Goal: Task Accomplishment & Management: Use online tool/utility

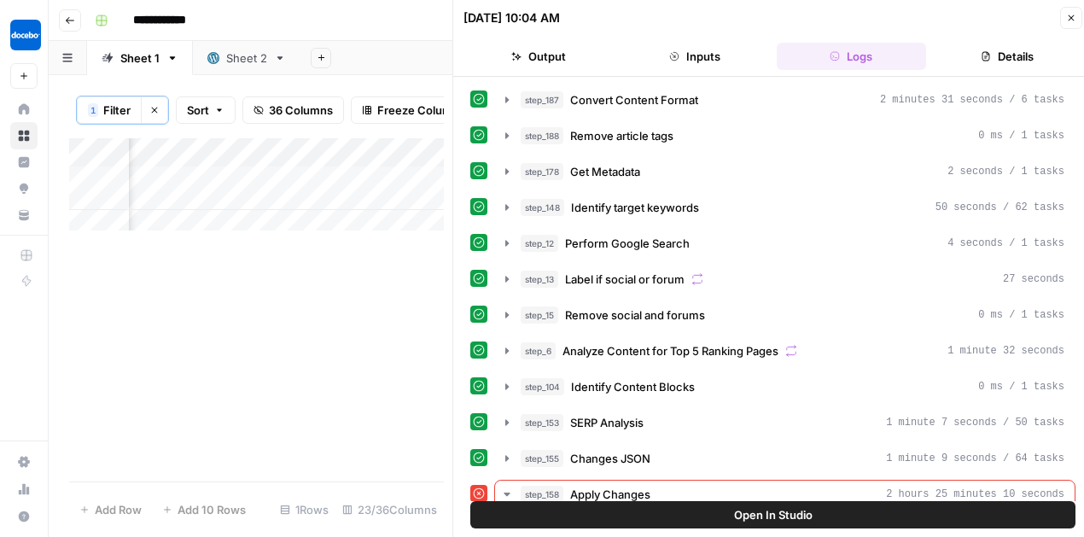
scroll to position [169, 0]
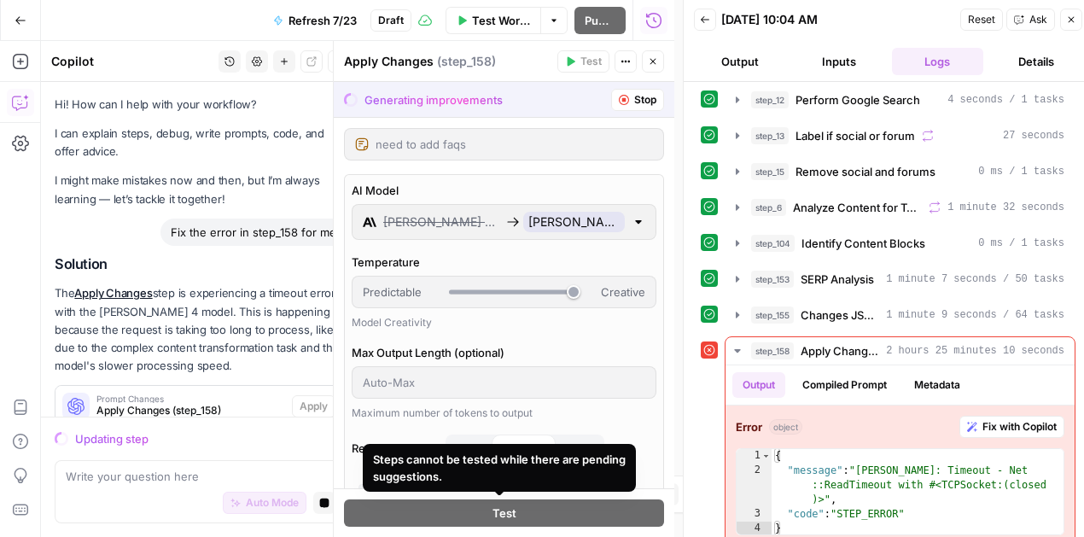
scroll to position [482, 0]
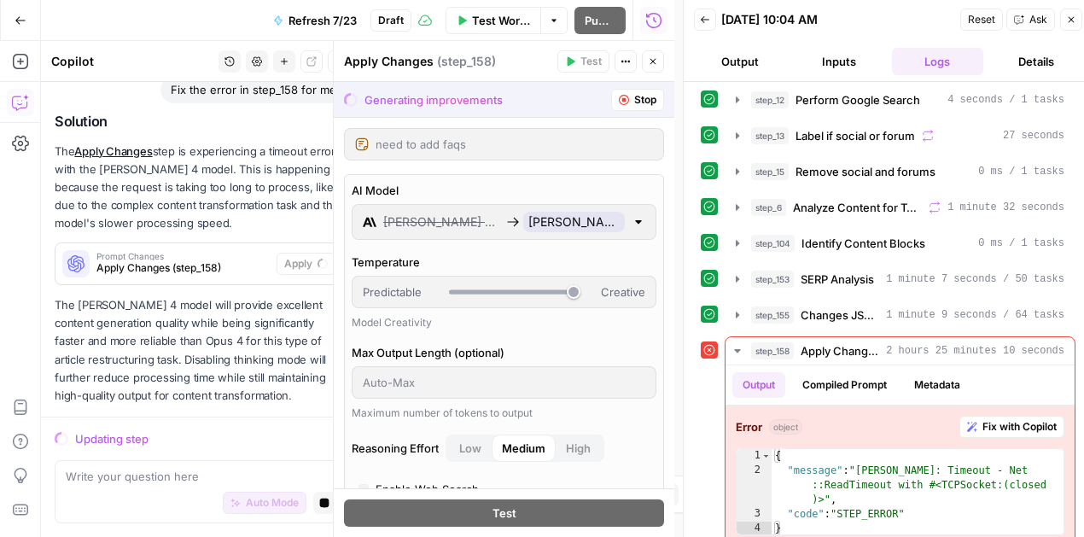
drag, startPoint x: 1066, startPoint y: 15, endPoint x: 890, endPoint y: 2, distance: 177.3
click at [1066, 15] on icon "button" at bounding box center [1071, 20] width 10 height 10
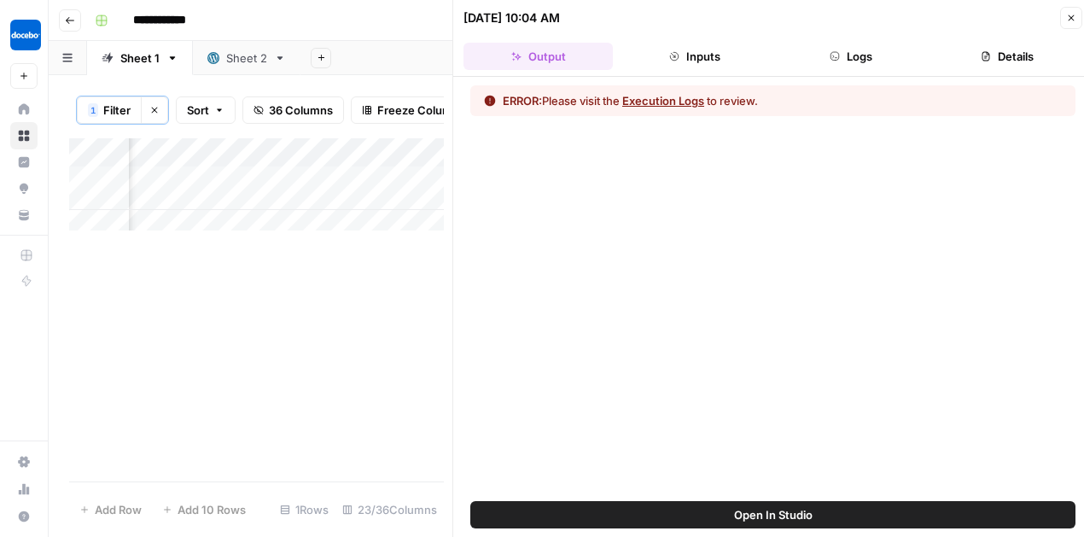
click at [1073, 13] on icon "button" at bounding box center [1071, 18] width 10 height 10
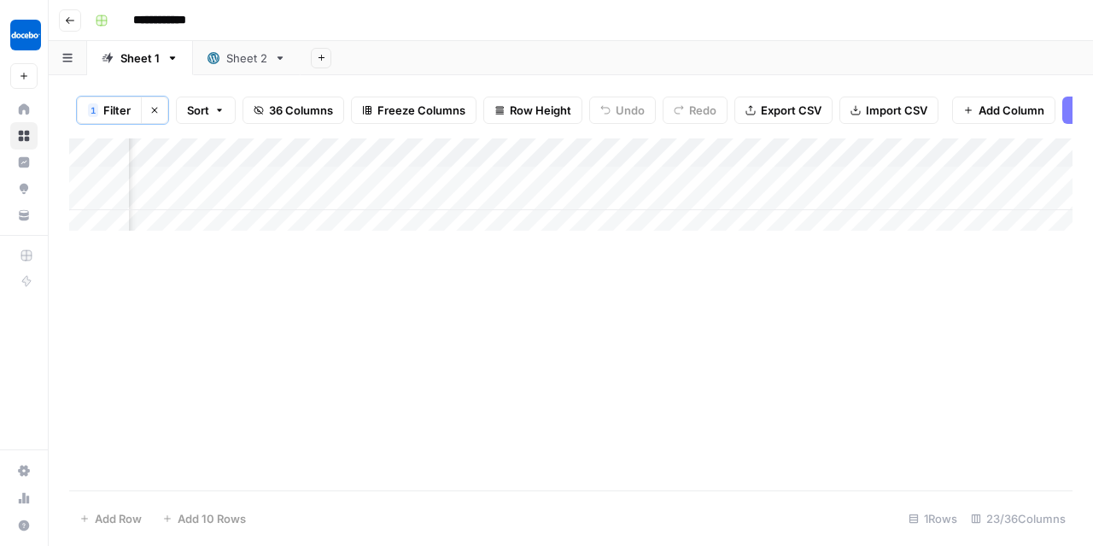
scroll to position [0, 844]
click at [911, 184] on div "Add Column" at bounding box center [570, 188] width 1003 height 101
drag, startPoint x: 489, startPoint y: 252, endPoint x: 601, endPoint y: 274, distance: 114.0
click at [601, 274] on div "Add Column" at bounding box center [570, 314] width 1003 height 352
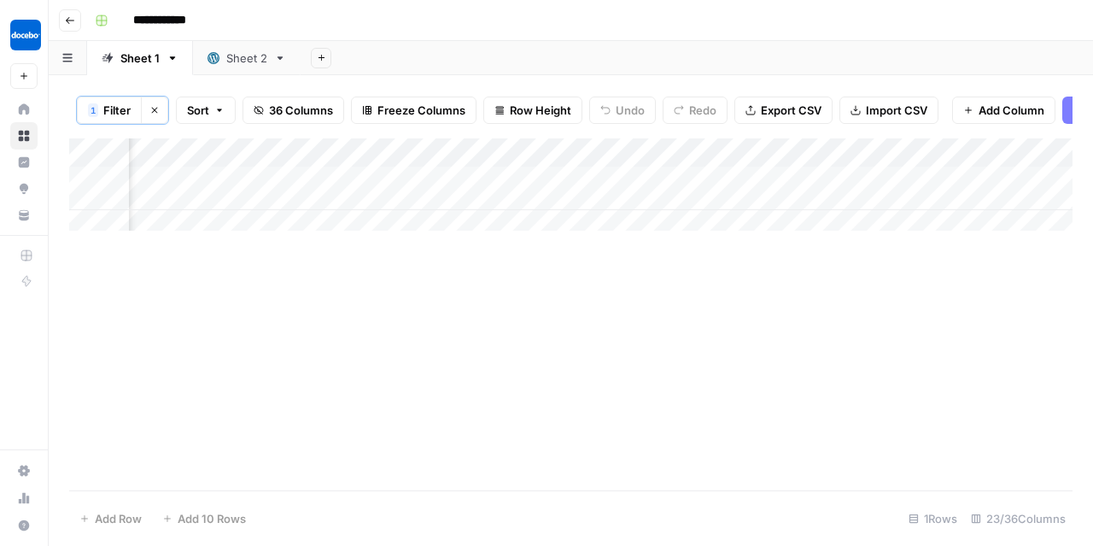
scroll to position [0, 1248]
